Goal: Task Accomplishment & Management: Manage account settings

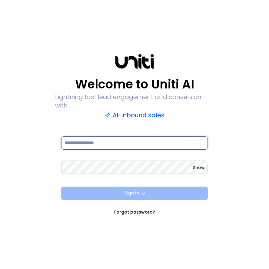
type input "**********"
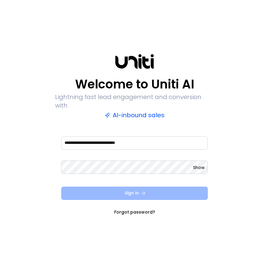
click at [126, 186] on button "Sign In" at bounding box center [134, 192] width 146 height 13
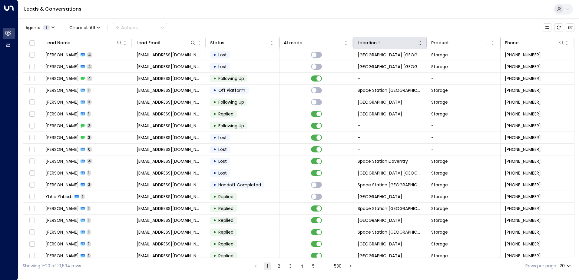
click at [268, 43] on icon at bounding box center [413, 42] width 5 height 5
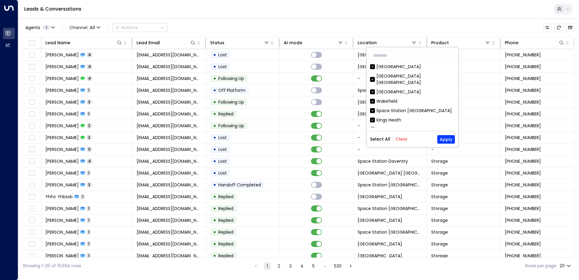
click at [268, 136] on div "Select All Clear Apply" at bounding box center [412, 139] width 85 height 8
click at [268, 139] on button "Clear" at bounding box center [401, 138] width 12 height 5
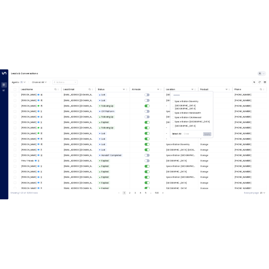
scroll to position [91, 0]
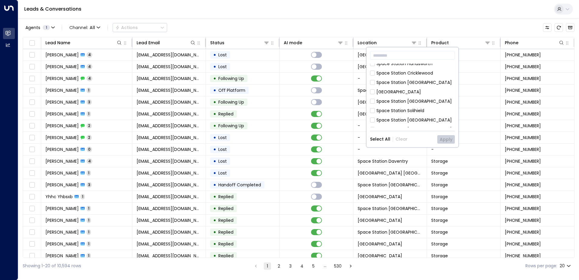
click at [268, 126] on div "Space Station [GEOGRAPHIC_DATA]" at bounding box center [413, 129] width 75 height 6
click at [268, 136] on button "Apply" at bounding box center [446, 139] width 18 height 8
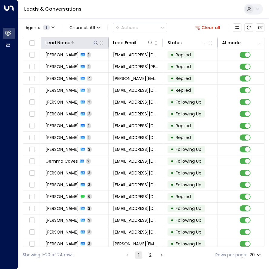
click at [97, 45] on icon at bounding box center [95, 42] width 5 height 5
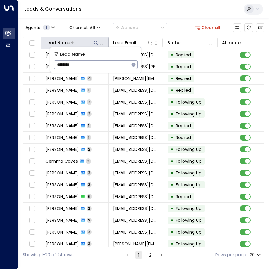
type input "********"
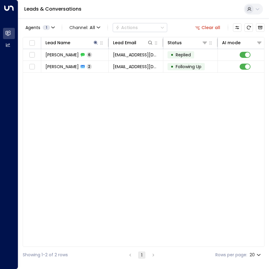
click at [102, 12] on div "Leads & Conversations" at bounding box center [143, 9] width 251 height 18
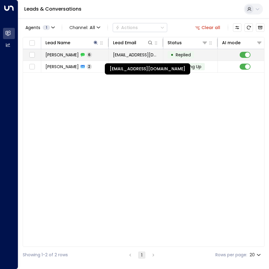
click at [122, 54] on span "[EMAIL_ADDRESS][DOMAIN_NAME]" at bounding box center [136, 55] width 46 height 6
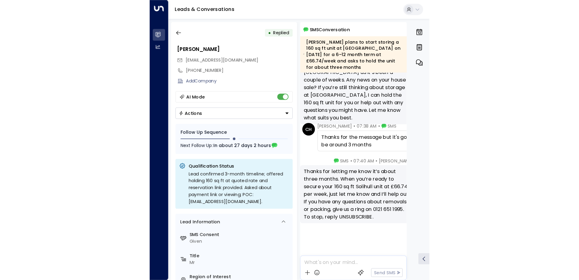
scroll to position [162, 0]
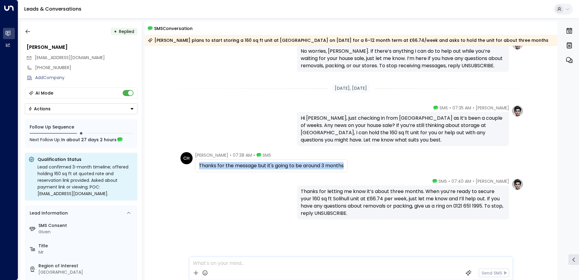
drag, startPoint x: 351, startPoint y: 166, endPoint x: 197, endPoint y: 160, distance: 154.1
click at [197, 160] on div "CH [PERSON_NAME] • 07:38 AM • SMS Thanks for the message but it's going to be a…" at bounding box center [351, 162] width 343 height 20
copy div "Thanks for the message but it's going to be around 3 months"
drag, startPoint x: 193, startPoint y: 153, endPoint x: 347, endPoint y: 159, distance: 153.8
click at [268, 159] on div "CH [PERSON_NAME] • 07:38 AM • SMS Thanks for the message but it's going to be a…" at bounding box center [263, 162] width 167 height 20
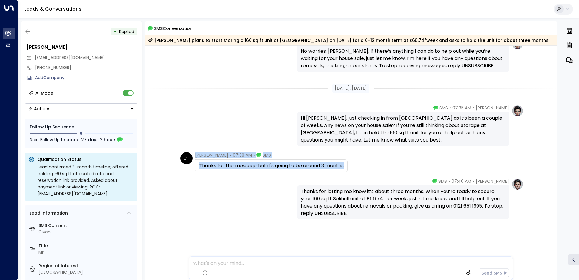
copy div "[PERSON_NAME] • 07:38 AM • SMS Thanks for the message but it's going to be arou…"
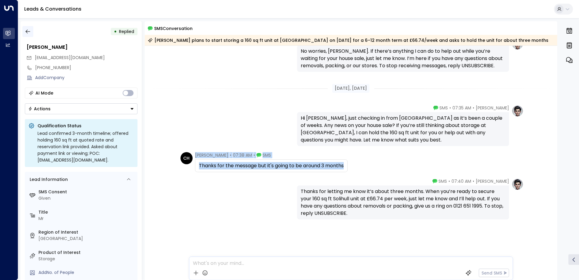
click at [27, 32] on icon "button" at bounding box center [28, 31] width 6 height 6
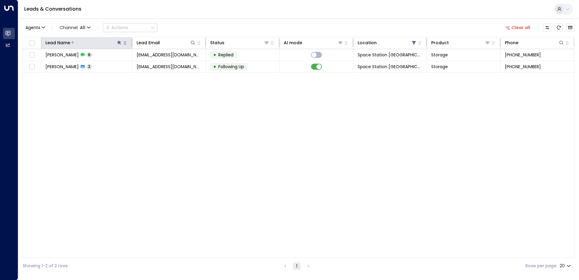
click at [117, 41] on icon at bounding box center [119, 42] width 5 height 5
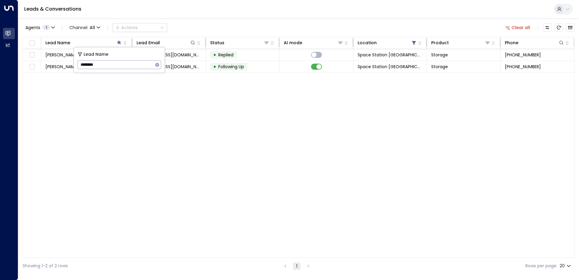
drag, startPoint x: 143, startPoint y: 61, endPoint x: 76, endPoint y: 67, distance: 67.4
click at [76, 67] on div "Lead Name ******** ​" at bounding box center [119, 59] width 91 height 25
type input "*****"
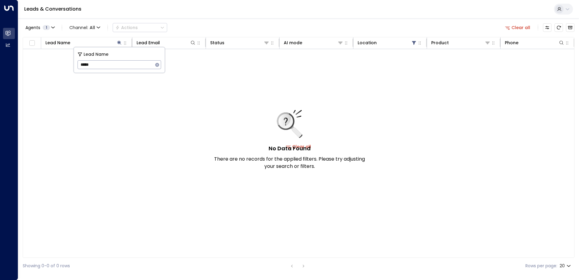
drag, startPoint x: 142, startPoint y: 66, endPoint x: 48, endPoint y: 64, distance: 93.5
click at [48, 64] on body "Overview Leads & Conversations Leads & Conversations Analytics Analytics Leads …" at bounding box center [289, 137] width 579 height 274
click at [157, 66] on icon "button" at bounding box center [157, 65] width 4 height 4
click at [231, 22] on div "Agents 1 Channel: All Actions Clear all" at bounding box center [298, 27] width 551 height 13
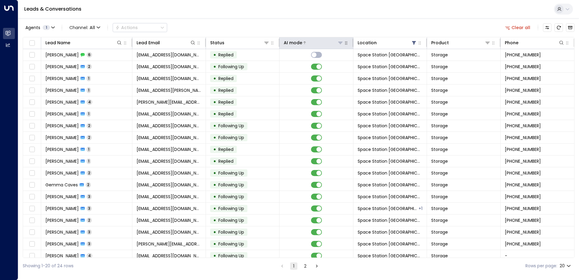
click at [268, 43] on div at bounding box center [322, 43] width 41 height 6
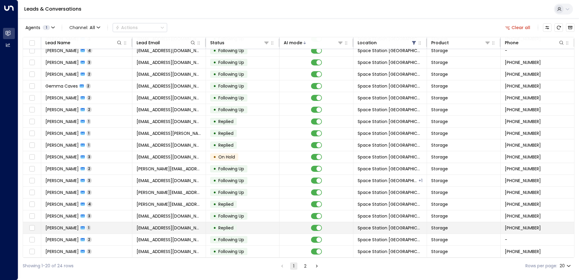
scroll to position [30, 0]
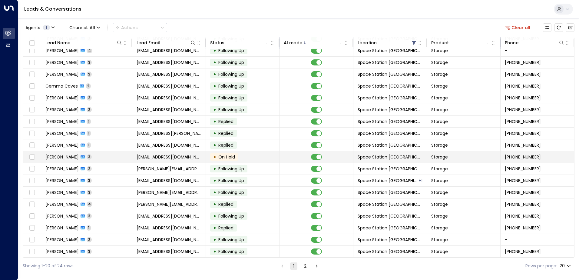
click at [268, 160] on td "• On Hold" at bounding box center [243, 156] width 74 height 11
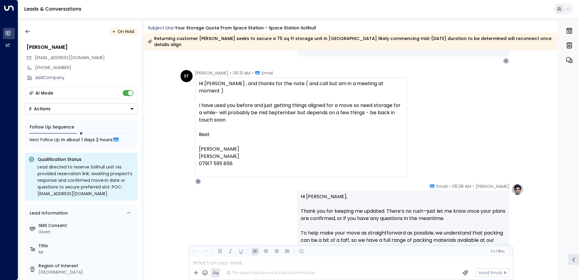
scroll to position [457, 0]
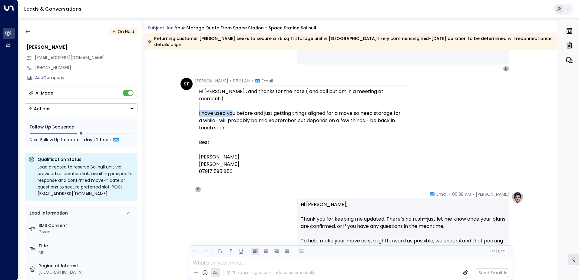
drag, startPoint x: 231, startPoint y: 100, endPoint x: 354, endPoint y: 95, distance: 122.6
click at [268, 95] on div "Hi [PERSON_NAME] , and thanks for the note ( and call but am in a meeting at mo…" at bounding box center [301, 135] width 204 height 94
drag, startPoint x: 354, startPoint y: 95, endPoint x: 257, endPoint y: 109, distance: 97.8
click at [257, 110] on div "I have used you before and just getting things aligned for a move so need stora…" at bounding box center [301, 121] width 204 height 22
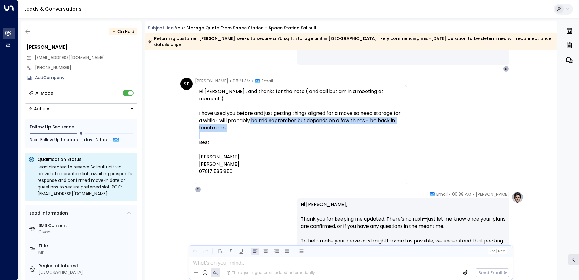
drag, startPoint x: 257, startPoint y: 109, endPoint x: 345, endPoint y: 111, distance: 88.7
click at [268, 111] on div "I have used you before and just getting things aligned for a move so need stora…" at bounding box center [301, 121] width 204 height 22
click at [28, 31] on icon "button" at bounding box center [28, 31] width 6 height 6
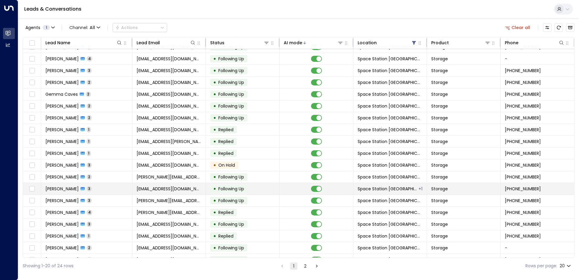
scroll to position [30, 0]
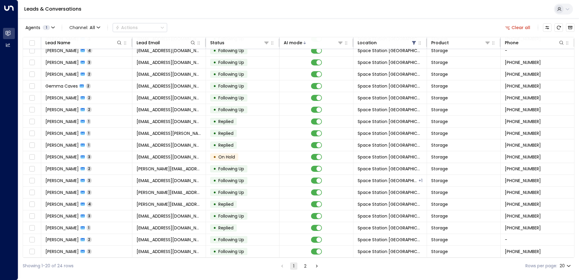
click at [268, 264] on icon "Go to next page" at bounding box center [316, 265] width 5 height 5
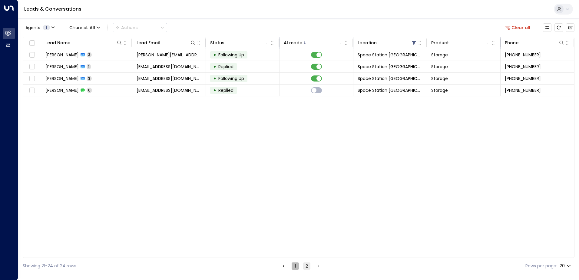
click at [268, 265] on button "1" at bounding box center [294, 265] width 7 height 7
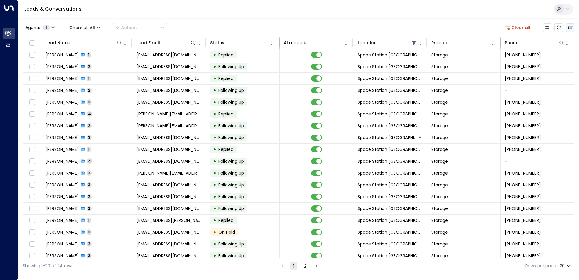
click at [268, 31] on button "Archived Leads" at bounding box center [569, 27] width 8 height 8
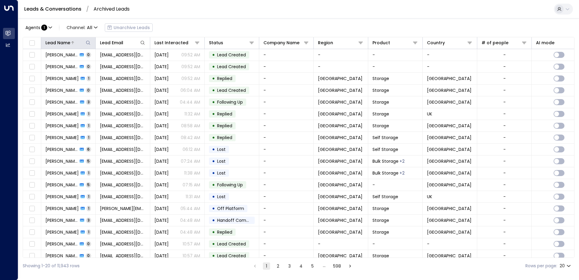
click at [89, 42] on icon at bounding box center [88, 42] width 5 height 5
type input "*****"
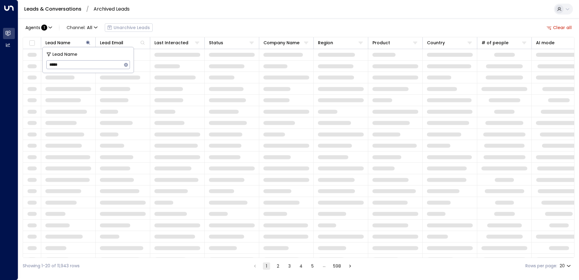
click at [187, 29] on div "Agents : 1 Channel: All Unarchive Leads Clear all" at bounding box center [298, 27] width 551 height 13
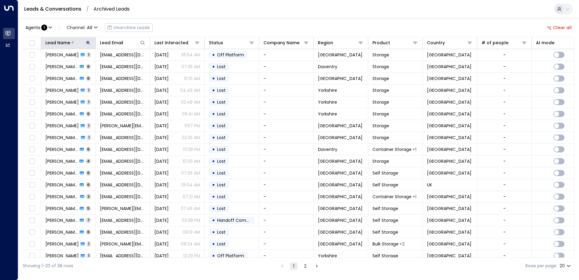
click at [85, 45] on button at bounding box center [88, 43] width 6 height 6
drag, startPoint x: 89, startPoint y: 66, endPoint x: 13, endPoint y: 64, distance: 75.4
click at [13, 64] on body "Overview Leads & Conversations Leads & Conversations Analytics Analytics Leads …" at bounding box center [289, 137] width 579 height 274
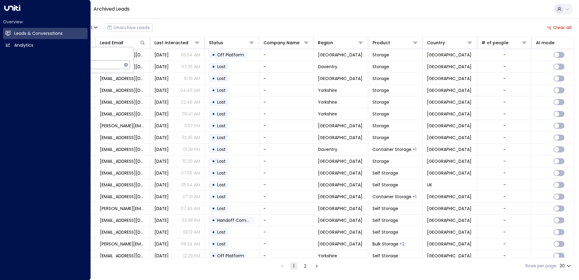
type input "*"
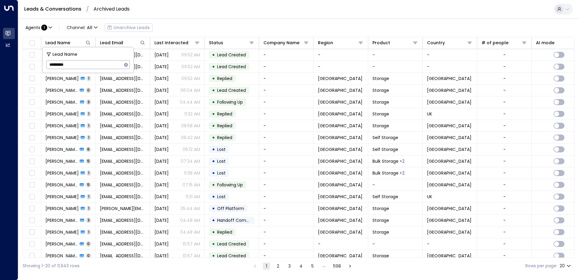
type input "*********"
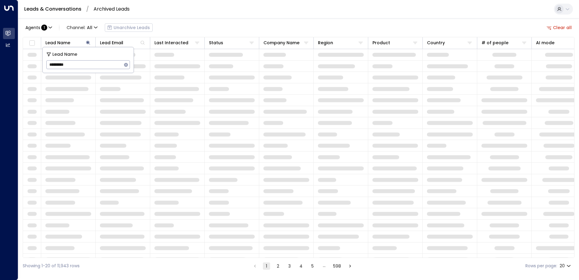
click at [194, 21] on div "Agents : 1 Channel: All Unarchive Leads Clear all Lead Name Lead Email Last Int…" at bounding box center [298, 145] width 551 height 255
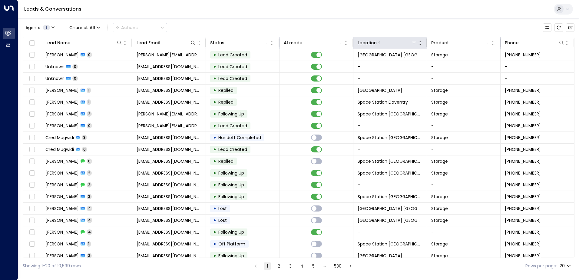
click at [268, 41] on button at bounding box center [414, 43] width 6 height 6
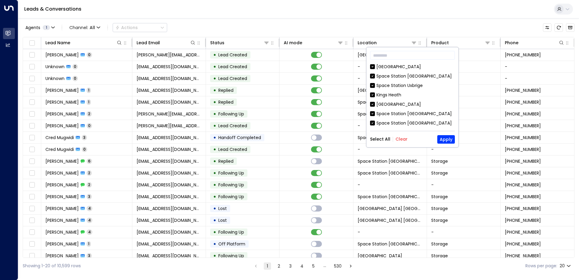
click at [268, 138] on button "Clear" at bounding box center [401, 138] width 12 height 5
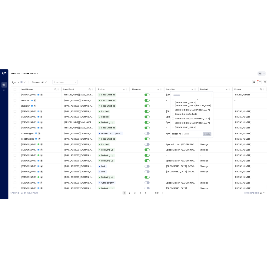
scroll to position [91, 0]
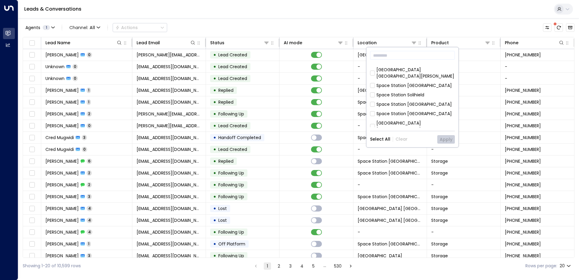
click at [268, 82] on div "Space Station [GEOGRAPHIC_DATA]" at bounding box center [413, 85] width 75 height 6
click at [268, 140] on button "Apply" at bounding box center [446, 139] width 18 height 8
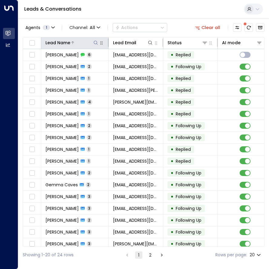
click at [93, 41] on icon at bounding box center [95, 42] width 5 height 5
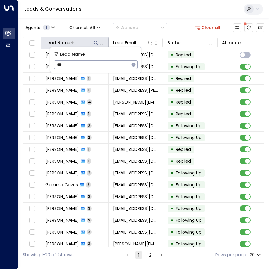
type input "****"
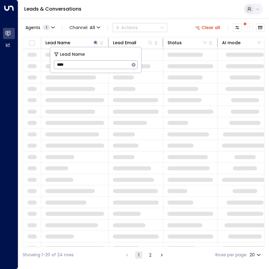
click at [182, 18] on div "Leads & Conversations" at bounding box center [143, 9] width 251 height 18
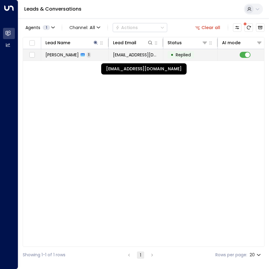
click at [128, 54] on span "[EMAIL_ADDRESS][DOMAIN_NAME]" at bounding box center [136, 55] width 46 height 6
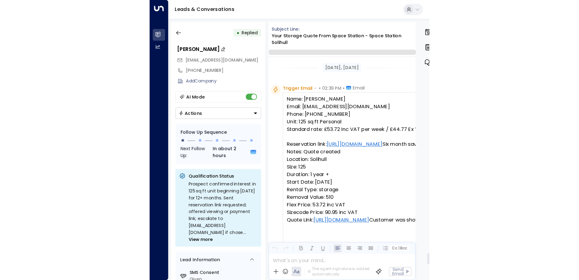
scroll to position [245, 0]
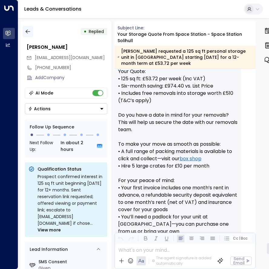
click at [25, 35] on button "button" at bounding box center [27, 31] width 11 height 11
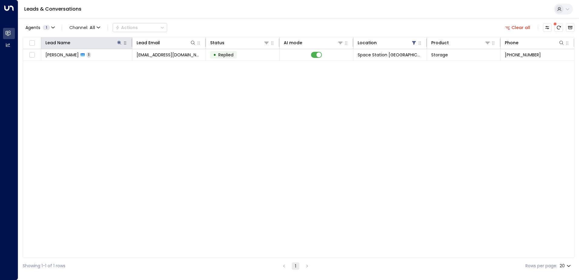
click at [122, 42] on button "button" at bounding box center [125, 43] width 6 height 6
click at [121, 42] on icon at bounding box center [119, 42] width 5 height 5
click at [158, 67] on icon "button" at bounding box center [157, 64] width 5 height 5
click at [184, 25] on div "Agents 1 Channel: All Actions Clear all" at bounding box center [298, 27] width 551 height 13
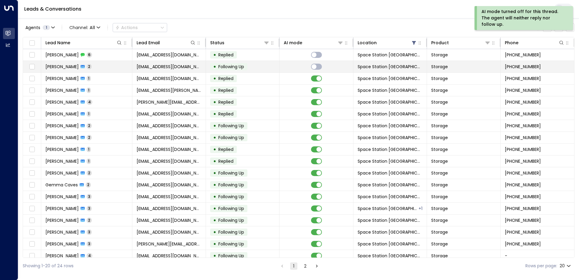
click at [268, 70] on td at bounding box center [316, 66] width 74 height 11
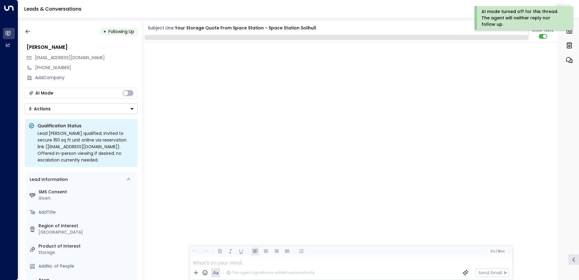
scroll to position [833, 0]
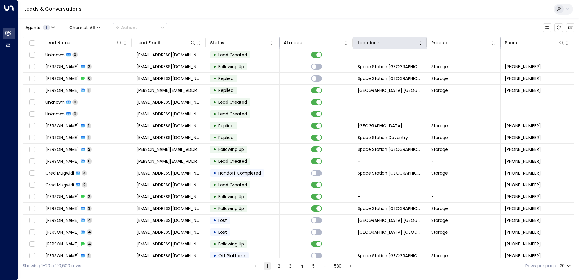
click at [411, 42] on icon at bounding box center [413, 42] width 5 height 5
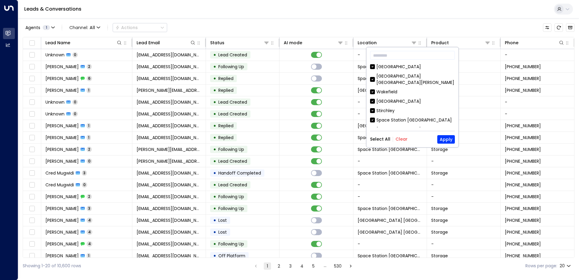
click at [403, 137] on button "Clear" at bounding box center [401, 138] width 12 height 5
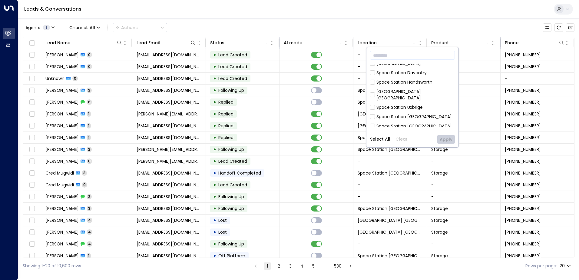
scroll to position [196, 0]
click at [421, 140] on div "Space Station [GEOGRAPHIC_DATA]" at bounding box center [413, 143] width 75 height 6
click at [444, 136] on button "Apply" at bounding box center [446, 139] width 18 height 8
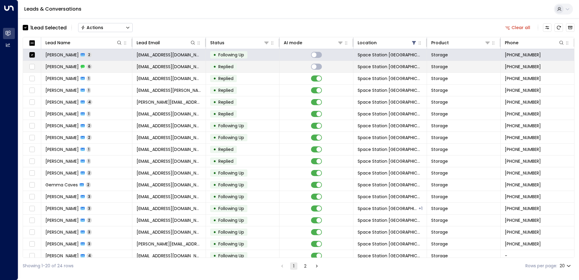
click at [30, 71] on td at bounding box center [32, 66] width 18 height 11
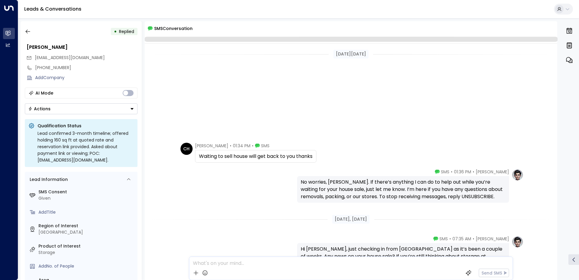
scroll to position [131, 0]
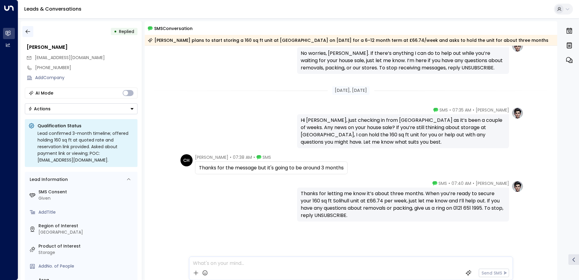
click at [28, 32] on icon "button" at bounding box center [28, 31] width 6 height 6
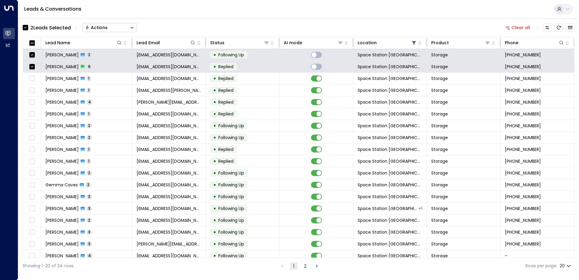
click at [112, 25] on button "Actions" at bounding box center [109, 27] width 54 height 9
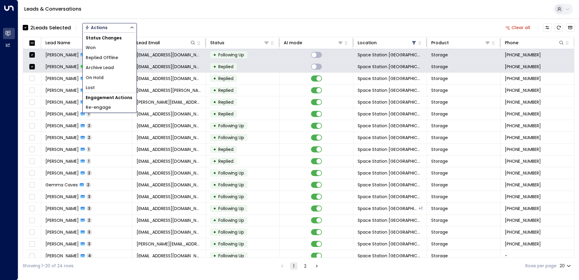
click at [98, 71] on li "Archive Lead" at bounding box center [110, 68] width 54 height 10
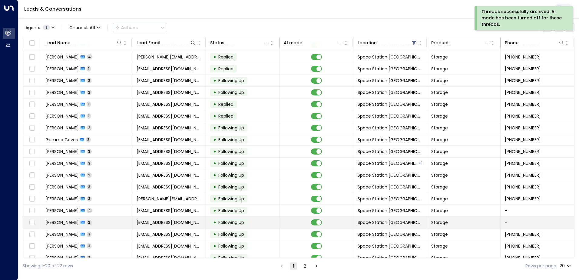
scroll to position [30, 0]
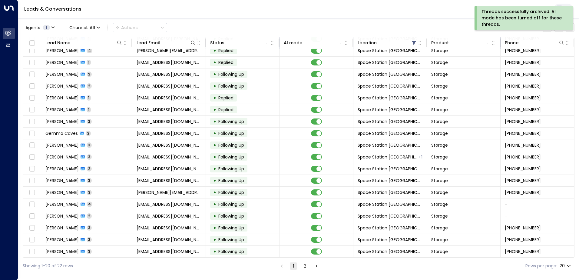
click at [303, 266] on button "2" at bounding box center [304, 265] width 7 height 7
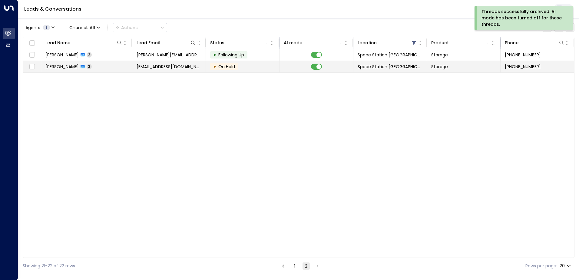
click at [276, 67] on td "• On Hold" at bounding box center [243, 66] width 74 height 11
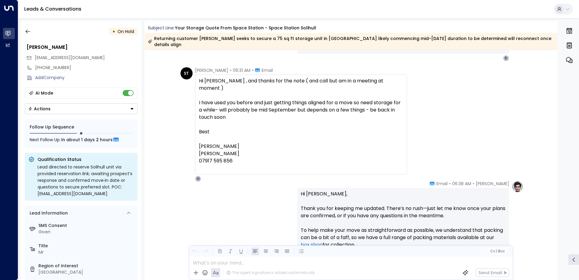
scroll to position [457, 0]
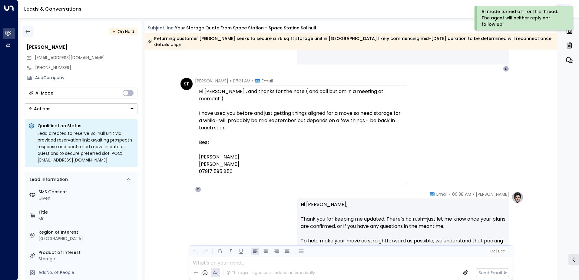
click at [32, 31] on button "button" at bounding box center [27, 31] width 11 height 11
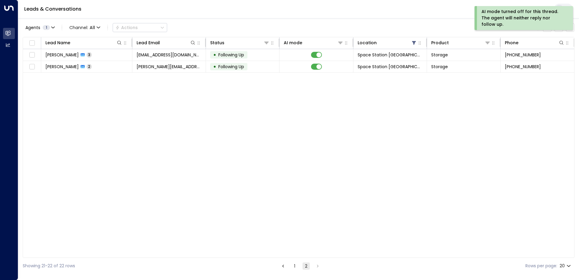
click at [296, 268] on button "1" at bounding box center [294, 265] width 7 height 7
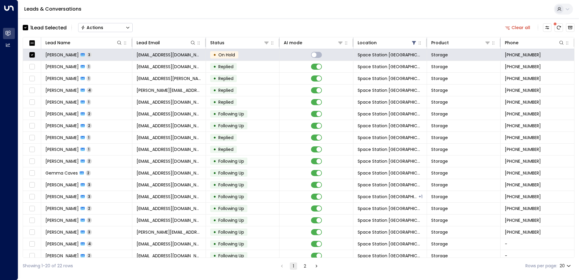
click at [111, 27] on button "Actions" at bounding box center [105, 27] width 54 height 9
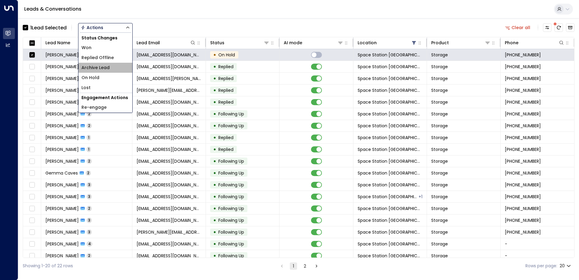
click at [104, 69] on span "Archive Lead" at bounding box center [95, 67] width 28 height 6
